Goal: Information Seeking & Learning: Learn about a topic

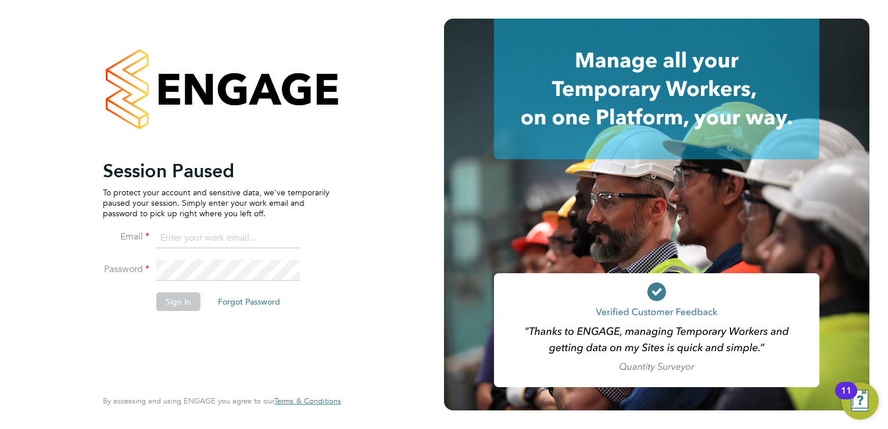
type input "beckycrawley@tempestresourcing.co.uk"
click at [176, 304] on button "Sign In" at bounding box center [178, 301] width 44 height 19
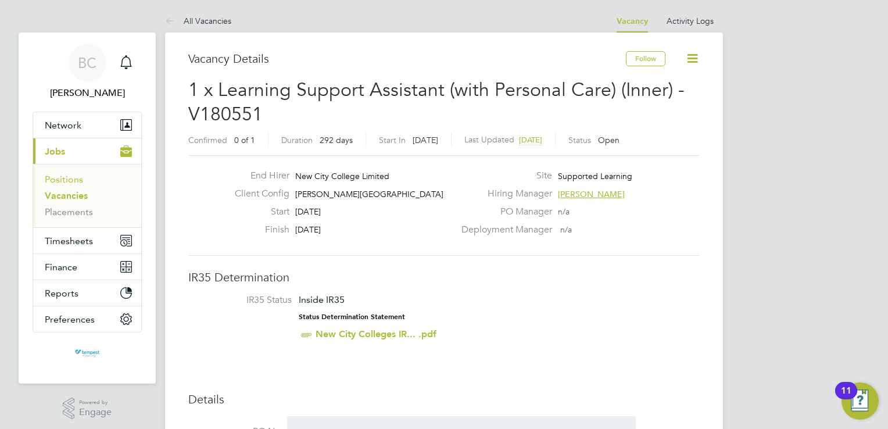
click at [67, 175] on link "Positions" at bounding box center [64, 179] width 38 height 11
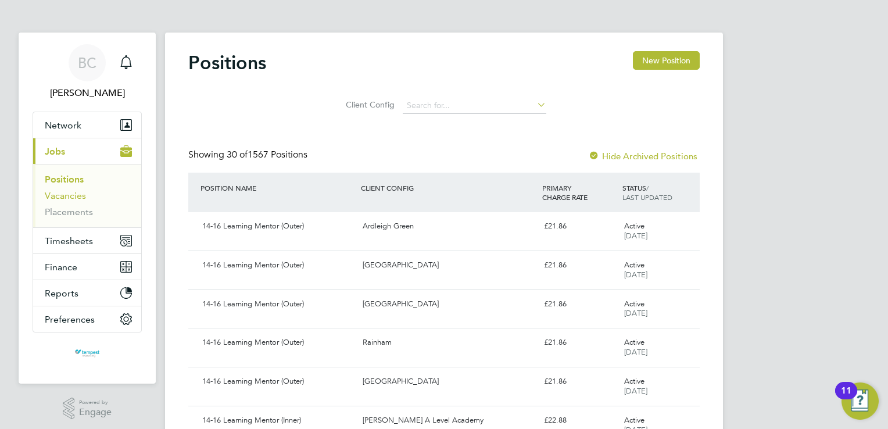
click at [63, 196] on link "Vacancies" at bounding box center [65, 195] width 41 height 11
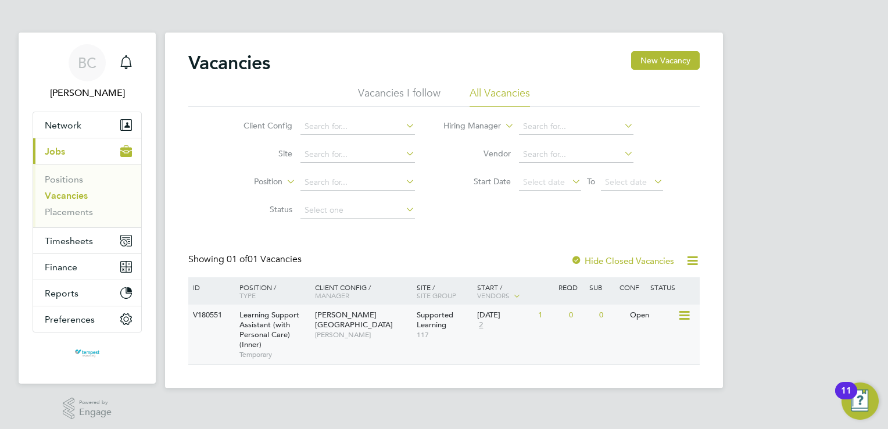
click at [254, 316] on span "Learning Support Assistant (with Personal Care) (Inner)" at bounding box center [270, 330] width 60 height 40
